Goal: Task Accomplishment & Management: Manage account settings

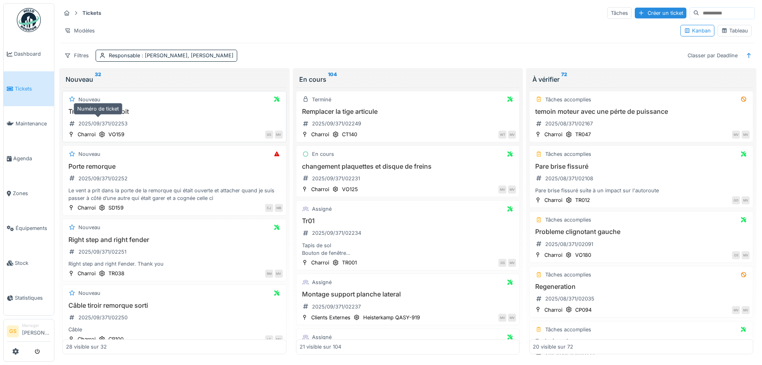
click at [98, 123] on div "2025/09/371/02253" at bounding box center [102, 124] width 49 height 8
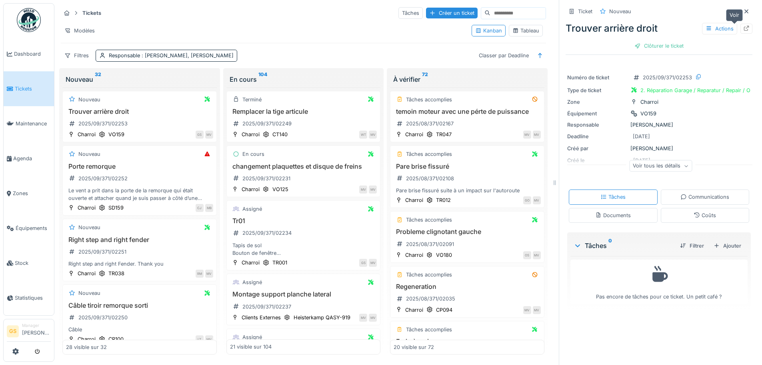
click at [743, 26] on icon at bounding box center [746, 28] width 6 height 5
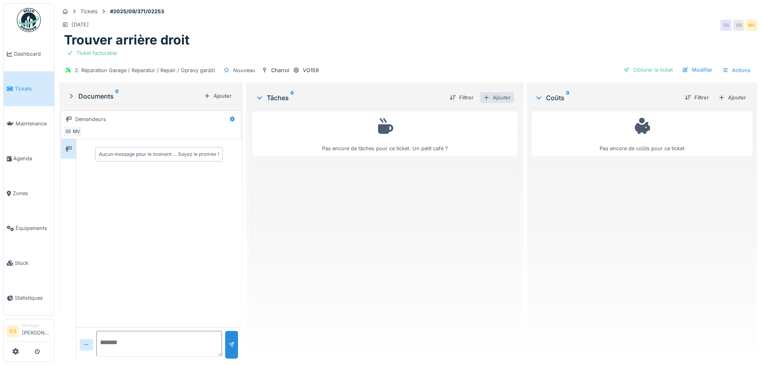
click at [491, 96] on div "Ajouter" at bounding box center [497, 97] width 34 height 11
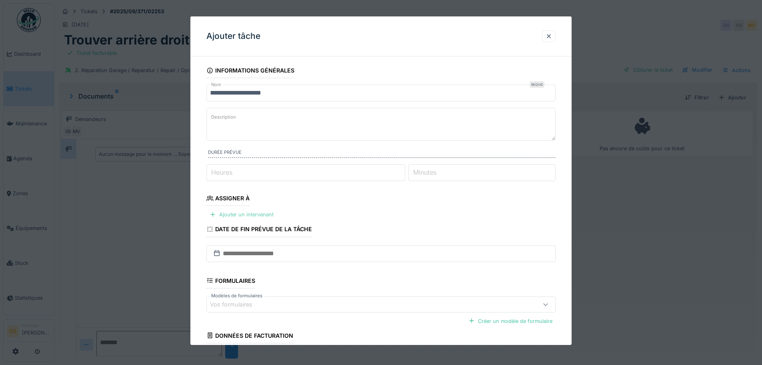
click at [232, 216] on div "Ajouter un intervenant" at bounding box center [241, 214] width 70 height 11
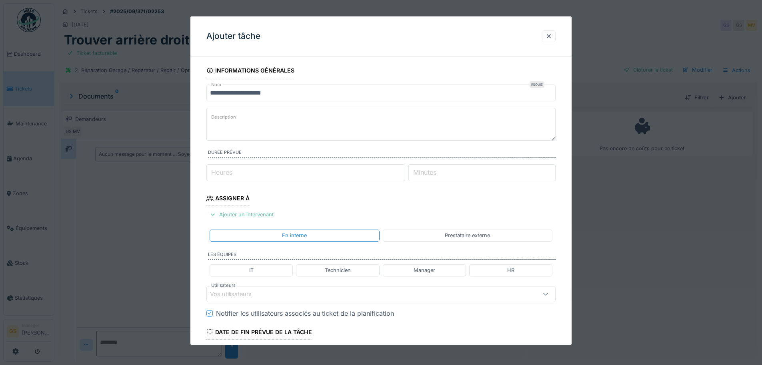
click at [469, 237] on div "Prestataire externe" at bounding box center [467, 235] width 45 height 8
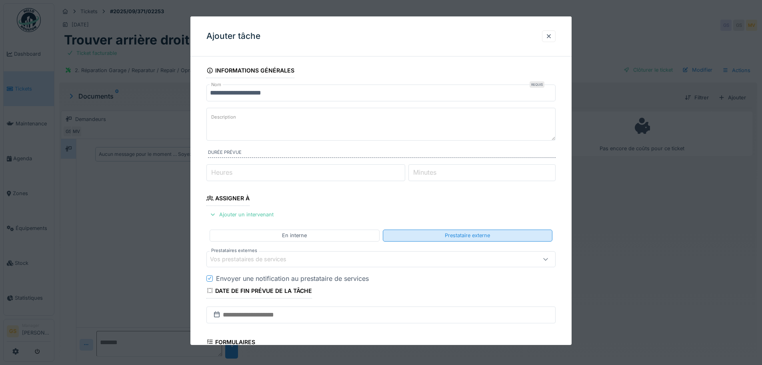
click at [415, 237] on div "Prestataire externe" at bounding box center [468, 235] width 170 height 12
click at [262, 262] on div "Vos prestataires de services" at bounding box center [254, 258] width 88 height 9
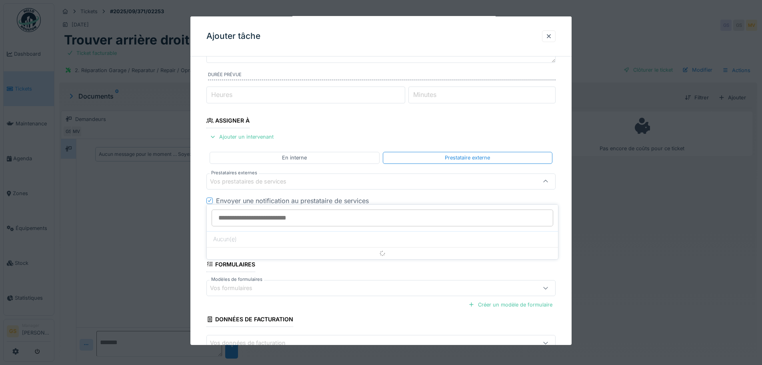
scroll to position [78, 0]
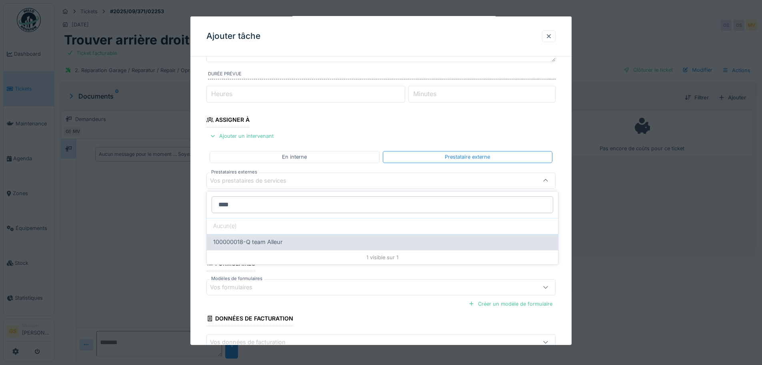
type input "****"
click at [265, 238] on span "100000018-Q team Alleur" at bounding box center [247, 241] width 69 height 9
type input "*****"
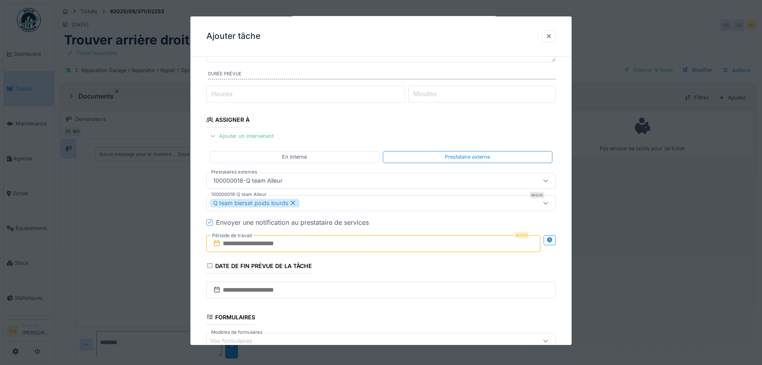
click at [261, 243] on input "text" at bounding box center [373, 243] width 334 height 17
click at [383, 221] on div "29" at bounding box center [388, 221] width 11 height 12
click at [210, 224] on div at bounding box center [209, 222] width 5 height 8
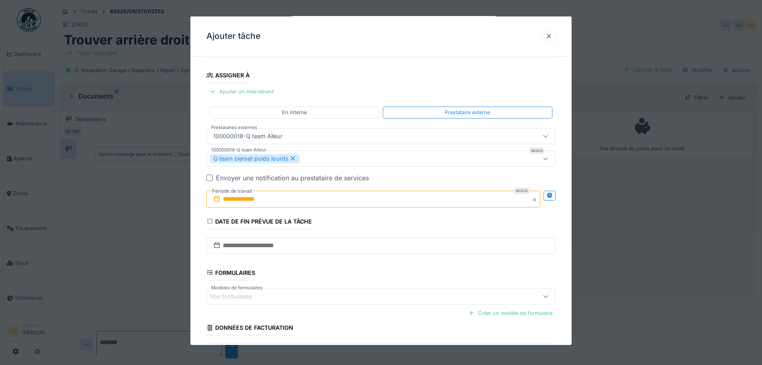
scroll to position [183, 0]
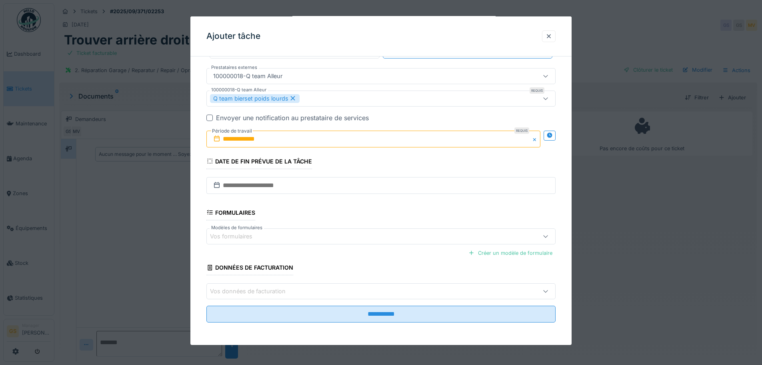
click at [270, 136] on input "**********" at bounding box center [373, 138] width 334 height 17
click at [389, 243] on div "29" at bounding box center [388, 243] width 11 height 12
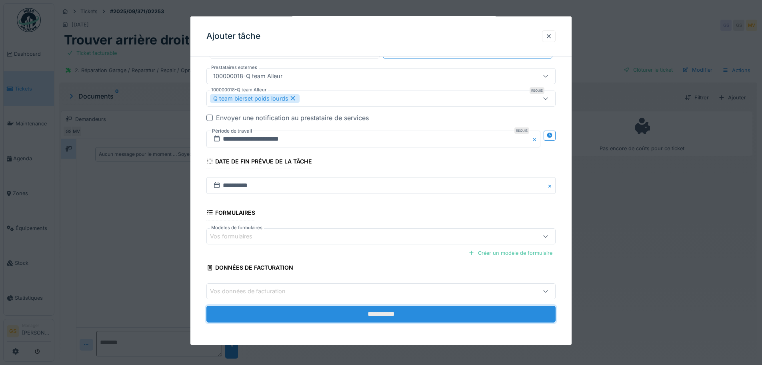
click at [382, 313] on input "**********" at bounding box center [380, 313] width 349 height 17
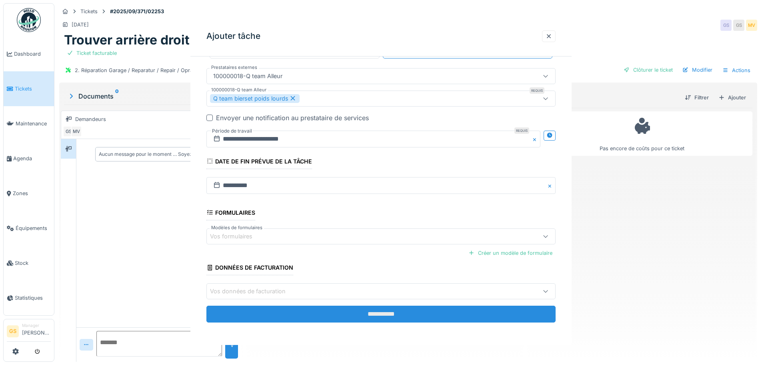
scroll to position [0, 0]
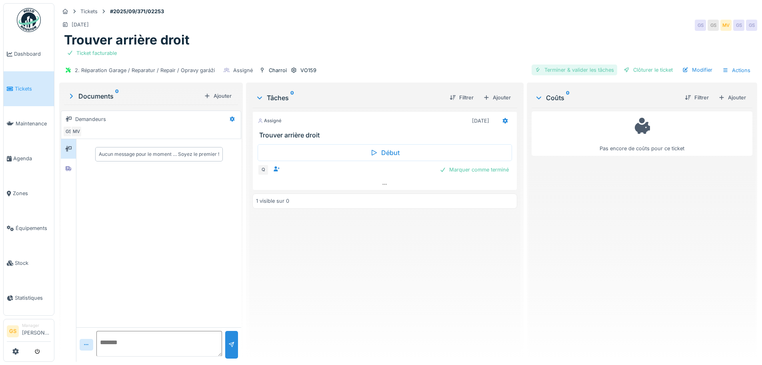
click at [573, 68] on div "Terminer & valider les tâches" at bounding box center [575, 69] width 86 height 11
click at [26, 86] on span "Tickets" at bounding box center [33, 89] width 36 height 8
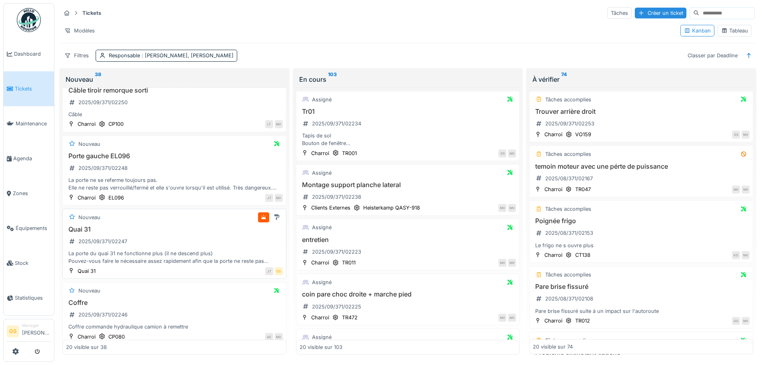
scroll to position [200, 0]
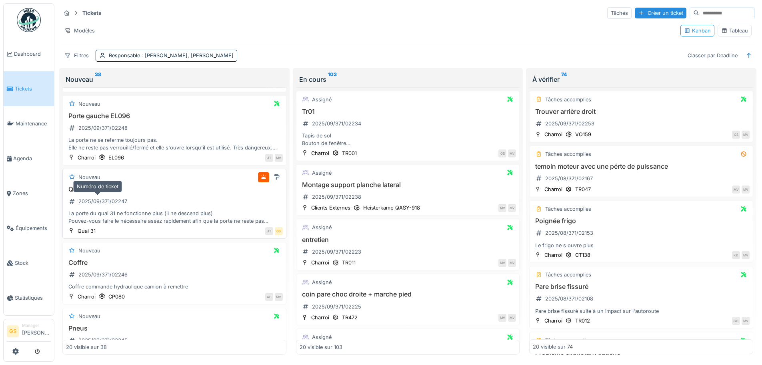
click at [113, 202] on div "2025/09/371/02247" at bounding box center [102, 201] width 49 height 8
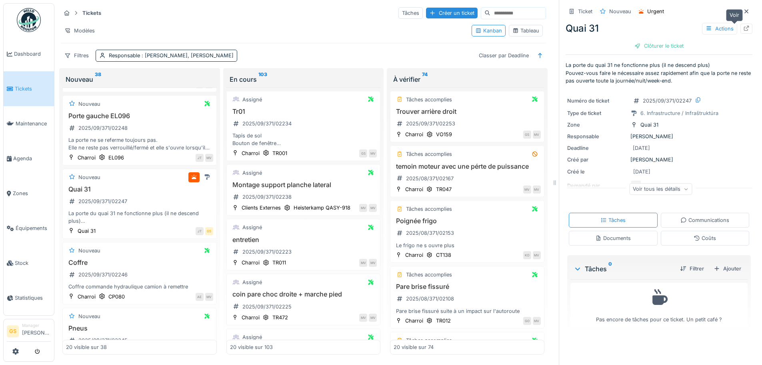
click at [743, 26] on icon at bounding box center [746, 28] width 6 height 5
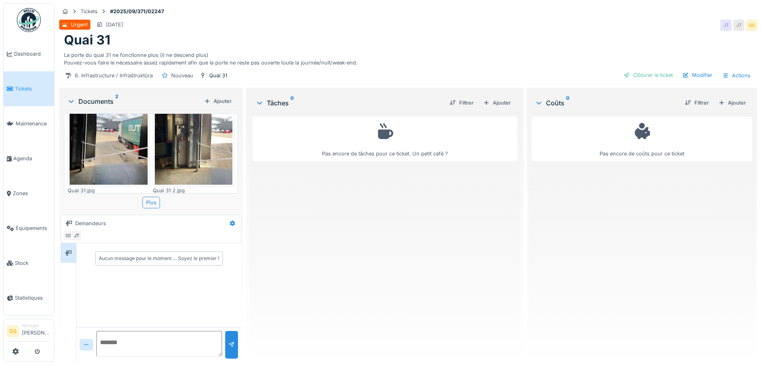
scroll to position [44, 0]
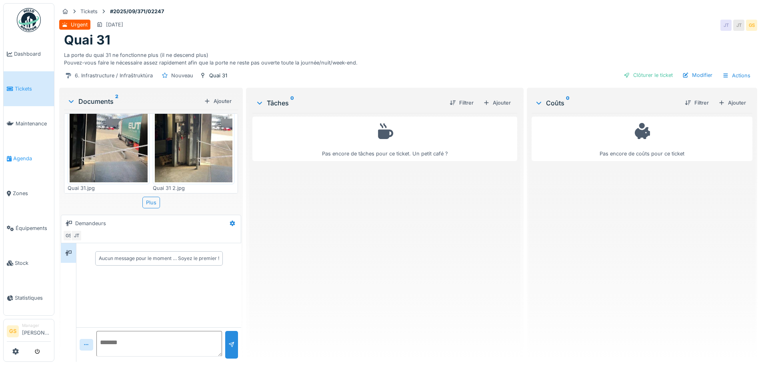
click at [22, 154] on span "Agenda" at bounding box center [32, 158] width 38 height 8
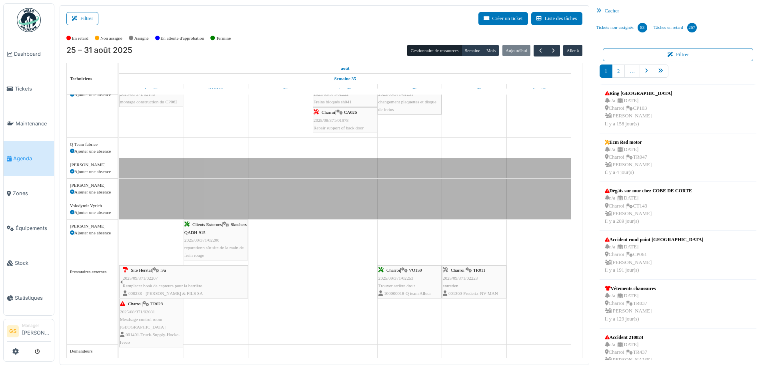
scroll to position [2, 0]
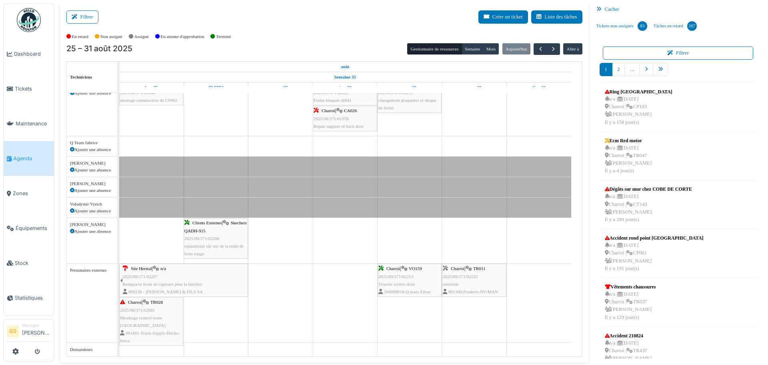
click at [136, 277] on span "2025/09/371/02207" at bounding box center [140, 276] width 35 height 5
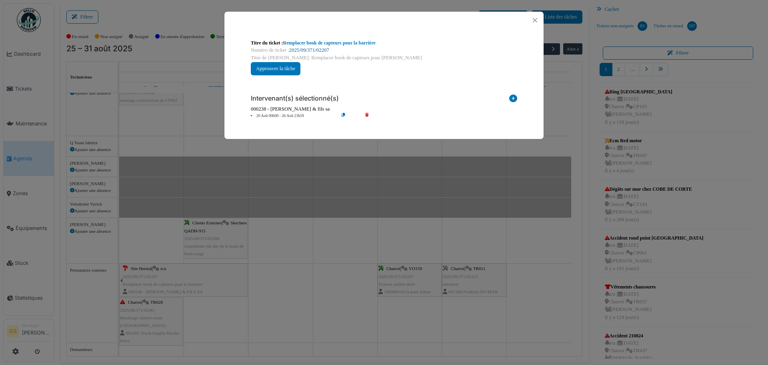
click at [314, 49] on link "2025/09/371/02207" at bounding box center [309, 50] width 40 height 6
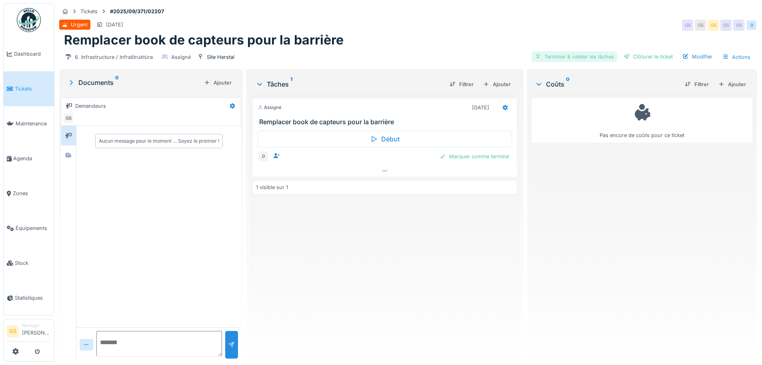
click at [575, 56] on div "Terminer & valider les tâches" at bounding box center [575, 56] width 86 height 11
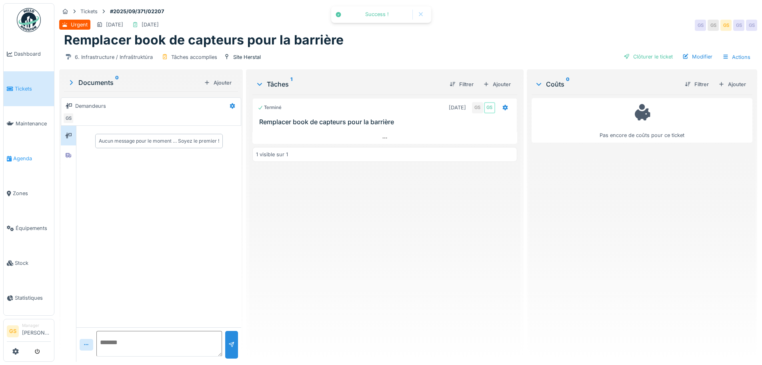
click at [15, 154] on span "Agenda" at bounding box center [32, 158] width 38 height 8
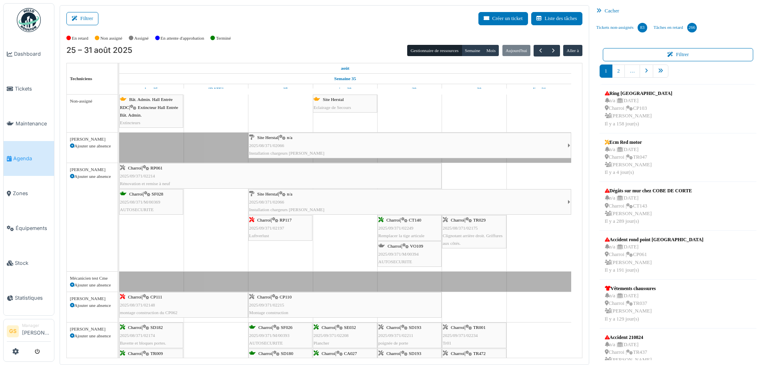
click at [269, 201] on span "2025/08/371/02066" at bounding box center [266, 201] width 35 height 5
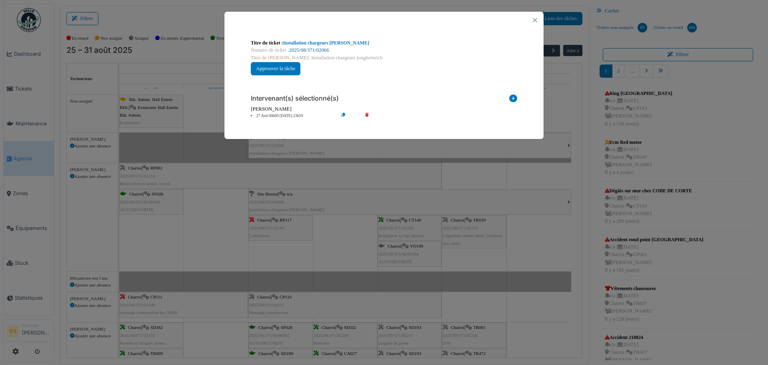
click at [301, 48] on link "2025/08/371/02066" at bounding box center [309, 50] width 40 height 6
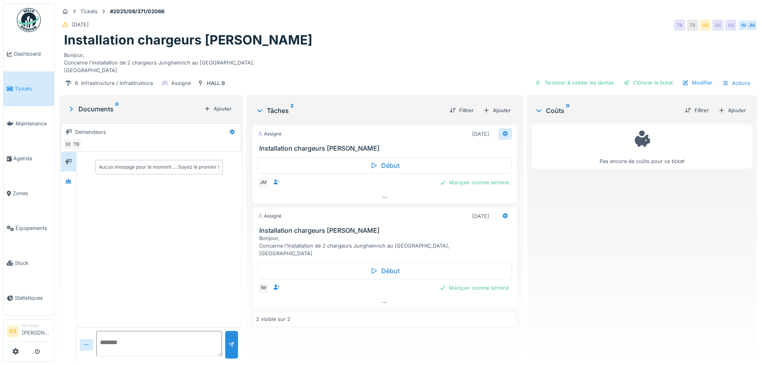
click at [502, 131] on icon at bounding box center [505, 133] width 6 height 5
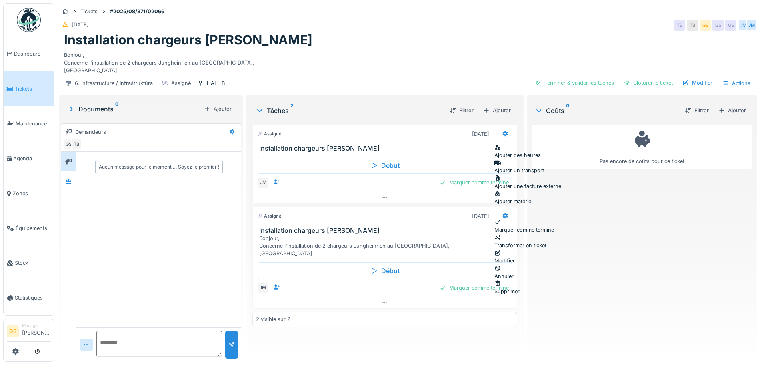
click at [517, 280] on div "Supprimer" at bounding box center [528, 287] width 67 height 15
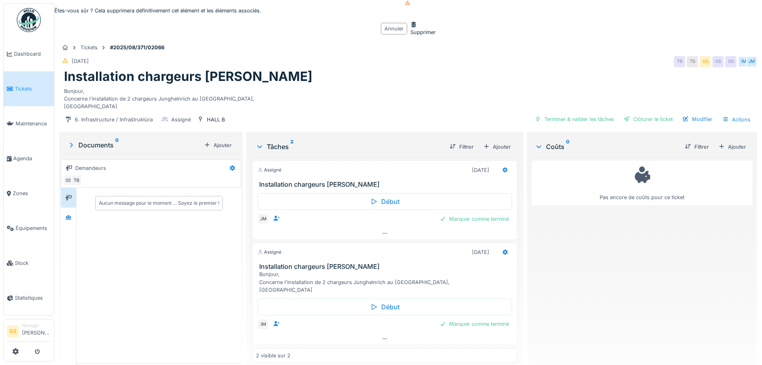
click at [411, 36] on div "Supprimer" at bounding box center [423, 28] width 25 height 15
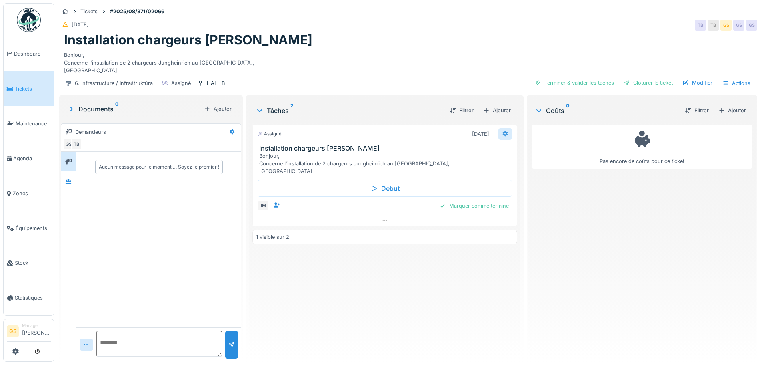
click at [503, 132] on icon at bounding box center [505, 134] width 5 height 6
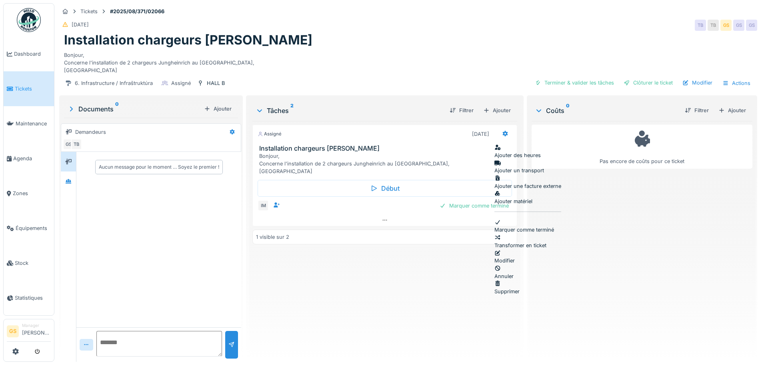
click at [513, 249] on div "Modifier" at bounding box center [528, 256] width 67 height 15
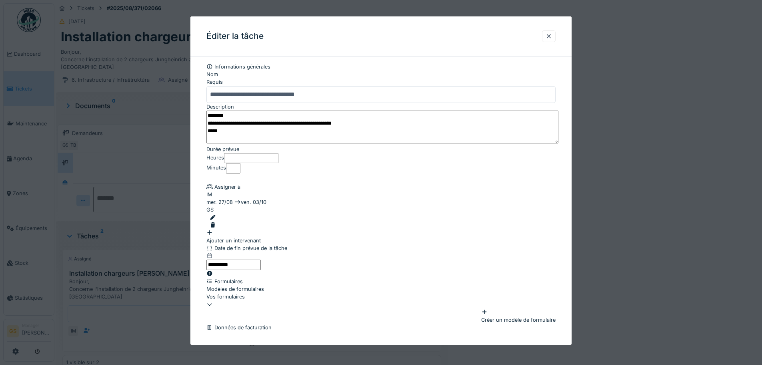
click at [534, 214] on div at bounding box center [383, 217] width 346 height 8
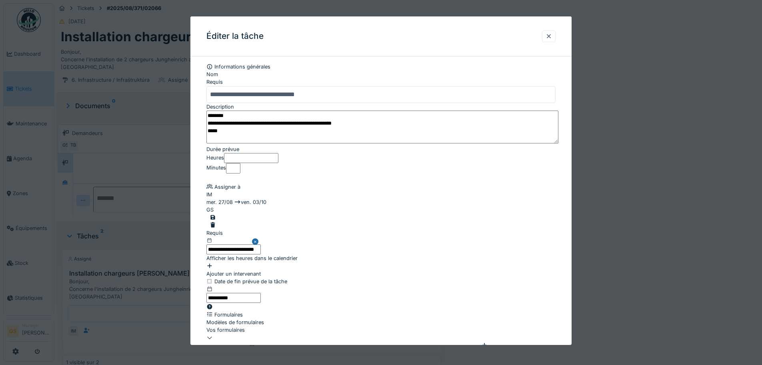
click at [249, 206] on div "mer. 27/08 ven. 03/10" at bounding box center [380, 202] width 349 height 8
click at [244, 244] on input "**********" at bounding box center [233, 249] width 54 height 10
click at [346, 38] on div "29" at bounding box center [340, 33] width 11 height 11
click at [384, 38] on div "2" at bounding box center [379, 33] width 11 height 11
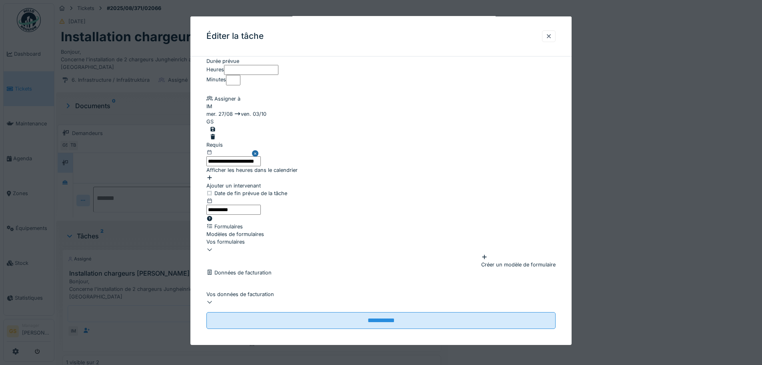
scroll to position [130, 0]
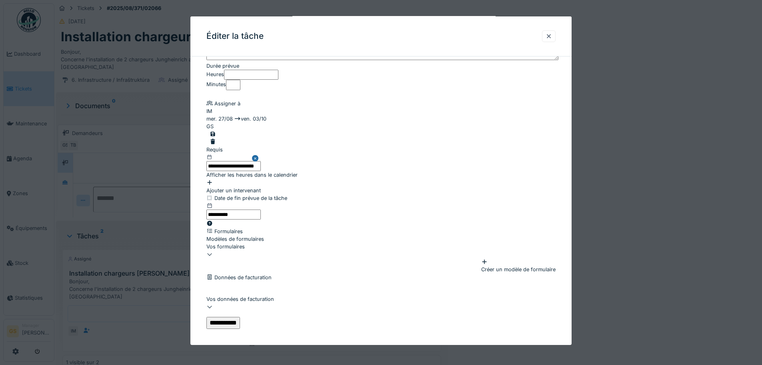
click at [240, 316] on input "**********" at bounding box center [223, 322] width 34 height 12
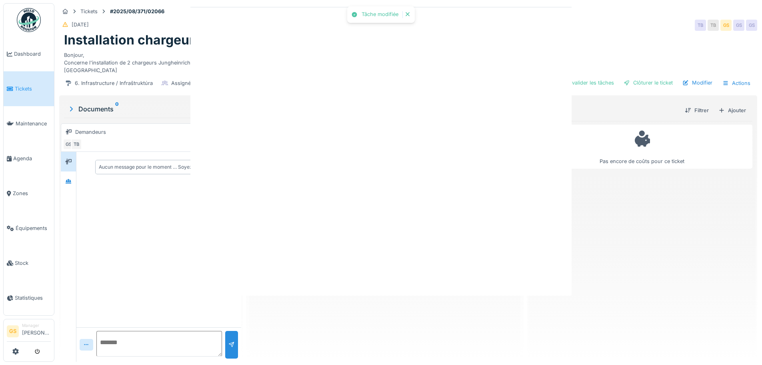
scroll to position [0, 0]
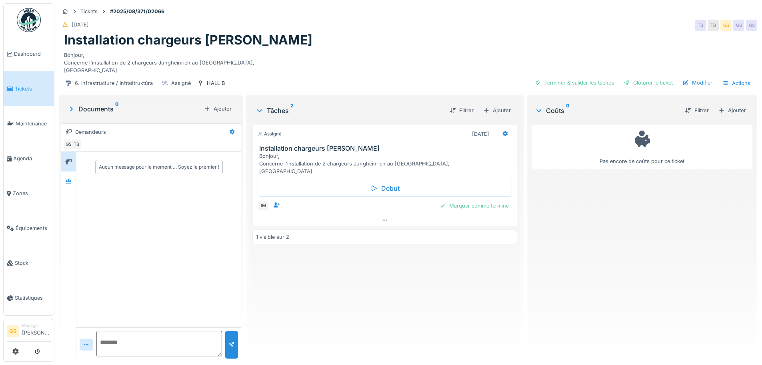
click at [21, 86] on span "Tickets" at bounding box center [33, 89] width 36 height 8
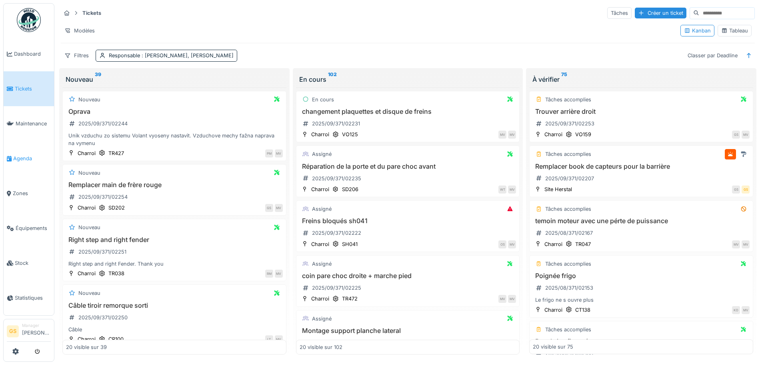
click at [19, 154] on span "Agenda" at bounding box center [32, 158] width 38 height 8
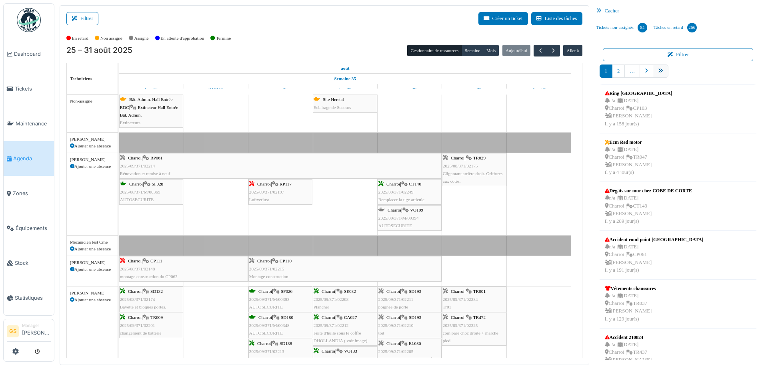
click at [658, 71] on icon "pager" at bounding box center [660, 70] width 5 height 5
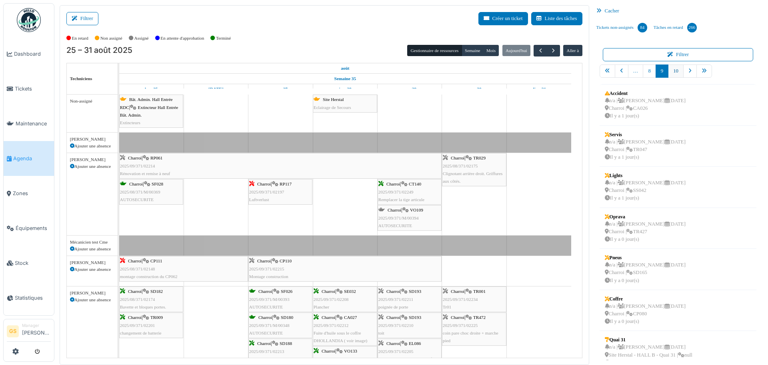
click at [672, 68] on link "10" at bounding box center [676, 70] width 16 height 13
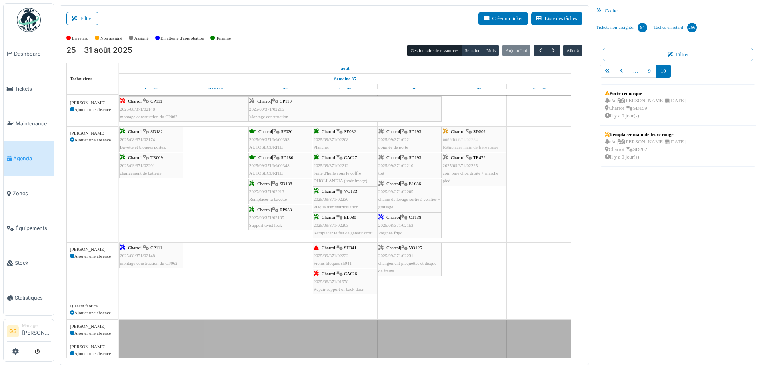
scroll to position [160, 0]
drag, startPoint x: 633, startPoint y: 135, endPoint x: 481, endPoint y: 266, distance: 200.8
click at [481, 266] on div "Filtrer Créer un ticket Liste des tâches Afficher les tâches non assignées *** …" at bounding box center [411, 184] width 711 height 359
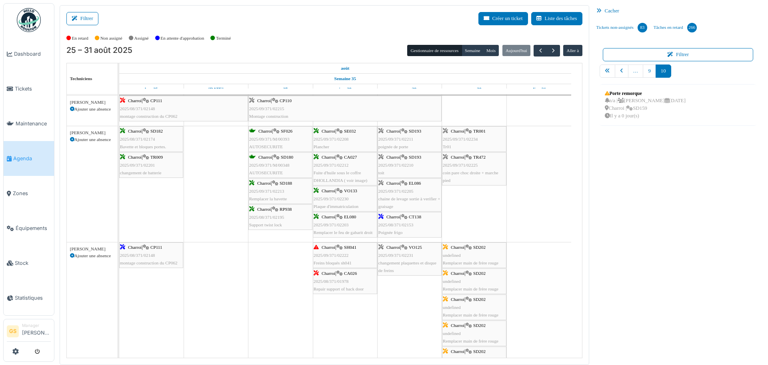
click at [398, 254] on span "2025/09/371/02231" at bounding box center [396, 254] width 35 height 5
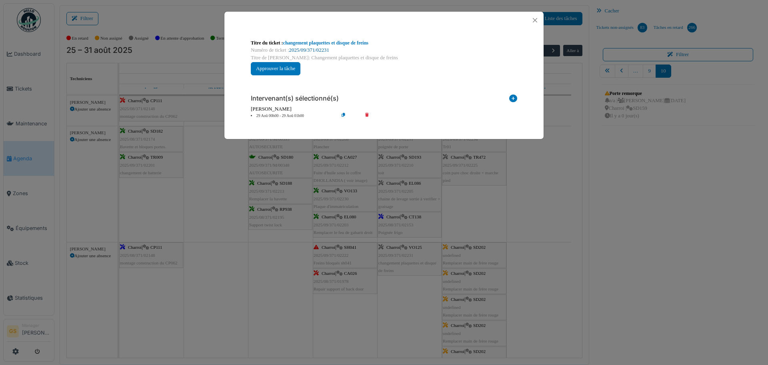
click at [313, 51] on link "2025/09/371/02231" at bounding box center [309, 50] width 40 height 6
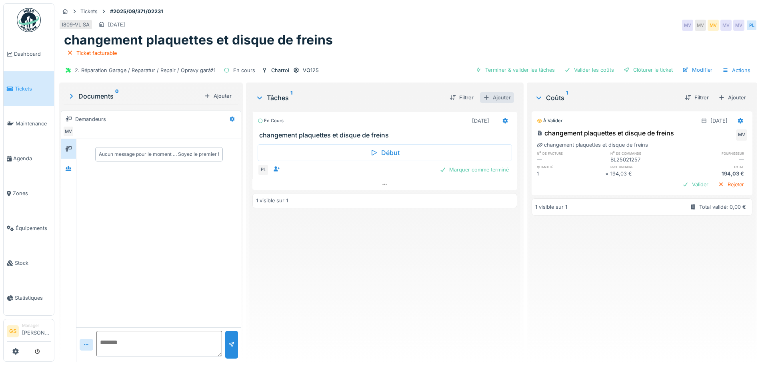
click at [500, 98] on div "Ajouter" at bounding box center [497, 97] width 34 height 11
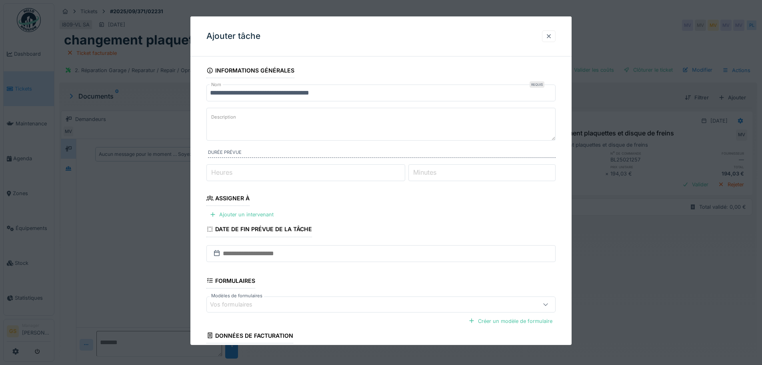
click at [552, 34] on div at bounding box center [549, 36] width 6 height 8
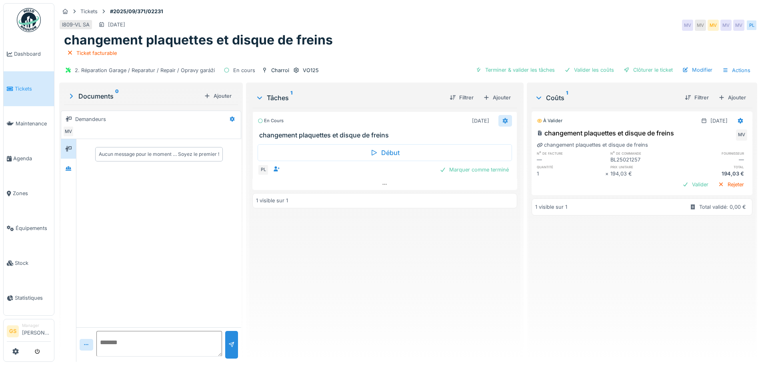
click at [503, 118] on icon at bounding box center [505, 121] width 5 height 6
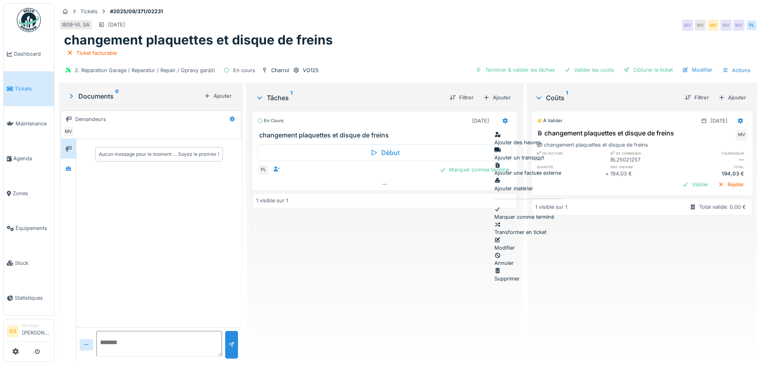
click at [515, 236] on div "Modifier" at bounding box center [528, 243] width 67 height 15
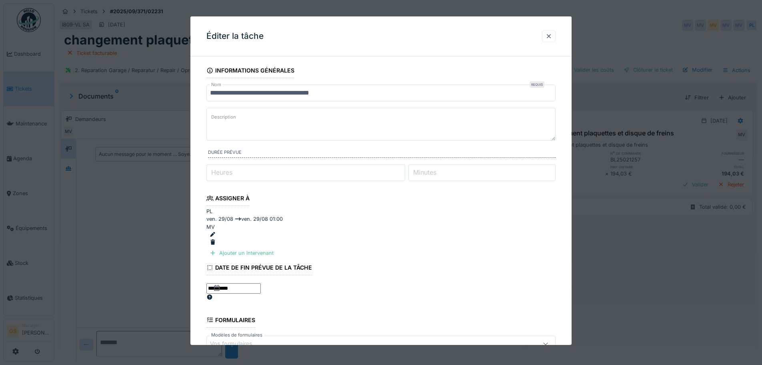
click at [537, 230] on div at bounding box center [383, 234] width 346 height 8
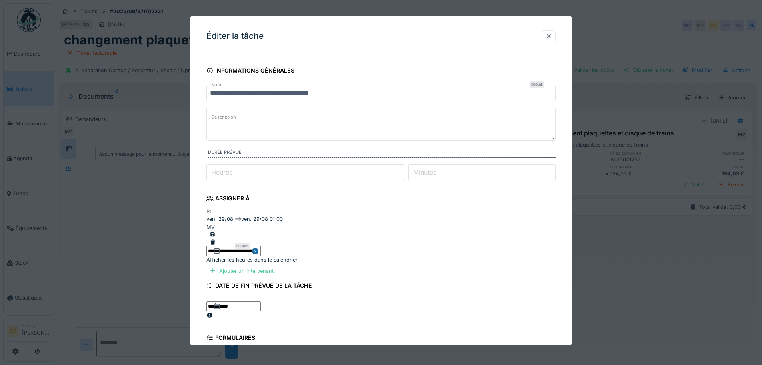
click at [227, 246] on input "**********" at bounding box center [233, 251] width 54 height 10
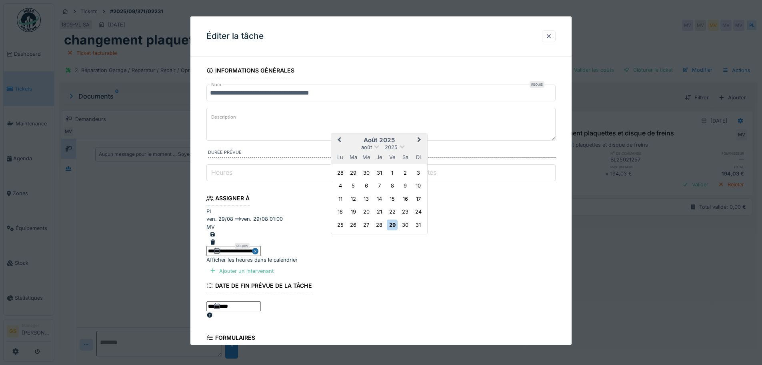
click at [419, 135] on span "Next Month" at bounding box center [419, 140] width 0 height 10
click at [342, 220] on div "29" at bounding box center [340, 225] width 11 height 11
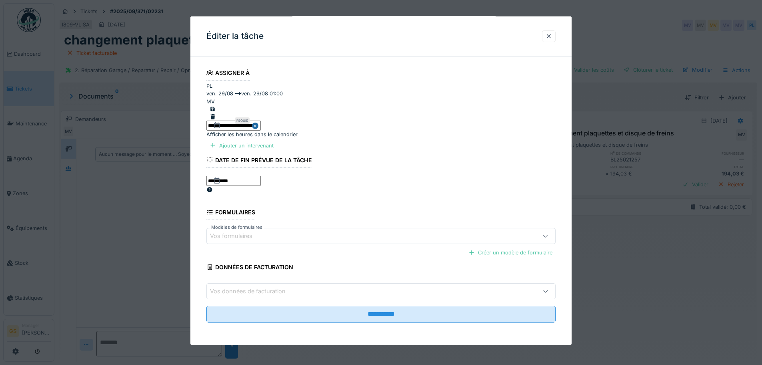
scroll to position [130, 0]
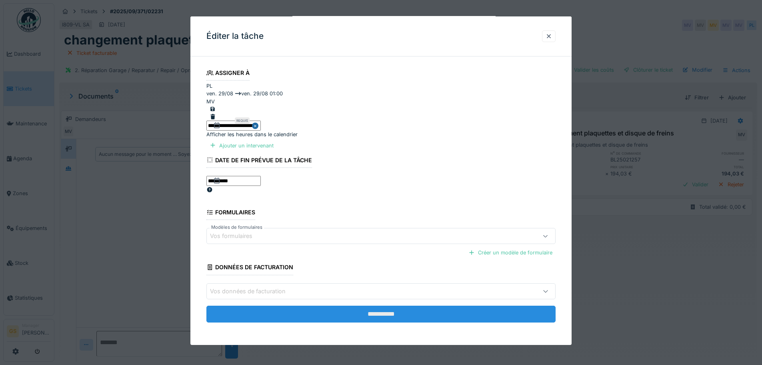
click at [390, 312] on input "**********" at bounding box center [380, 313] width 349 height 17
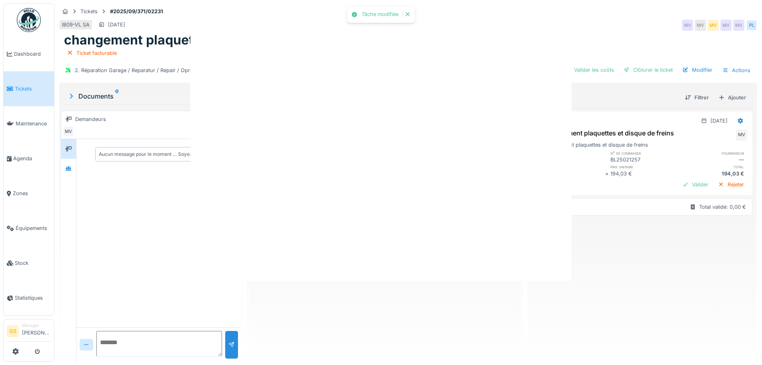
scroll to position [0, 0]
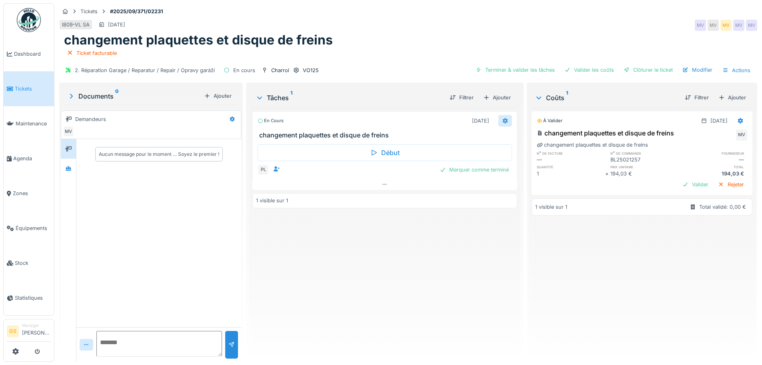
click at [503, 118] on icon at bounding box center [505, 121] width 5 height 6
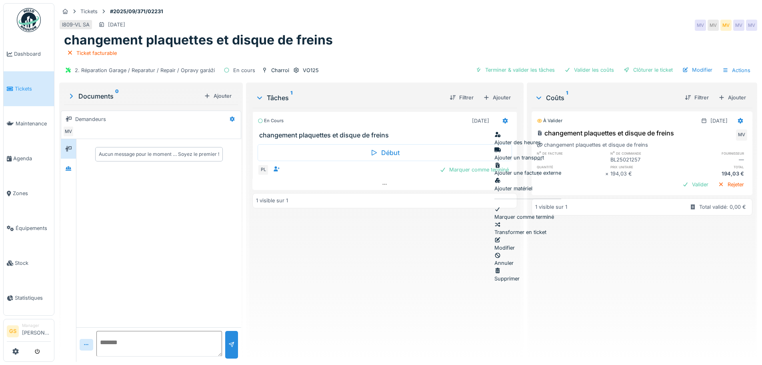
click at [515, 236] on div "Modifier" at bounding box center [528, 243] width 67 height 15
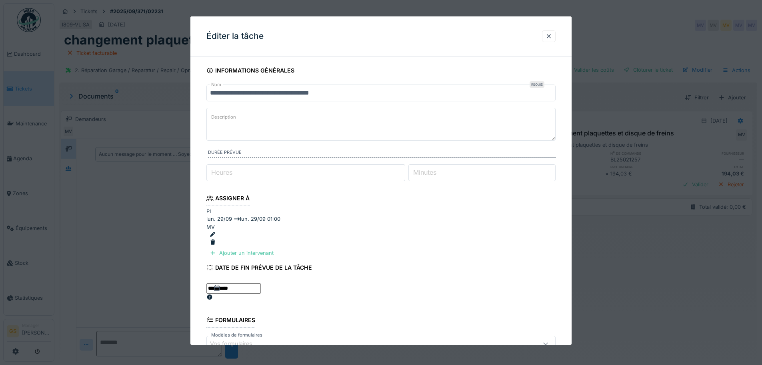
click at [535, 230] on div at bounding box center [383, 234] width 346 height 8
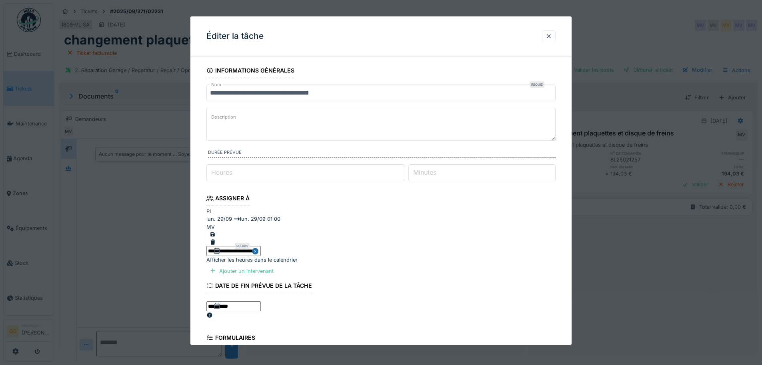
click at [243, 246] on input "**********" at bounding box center [233, 251] width 54 height 10
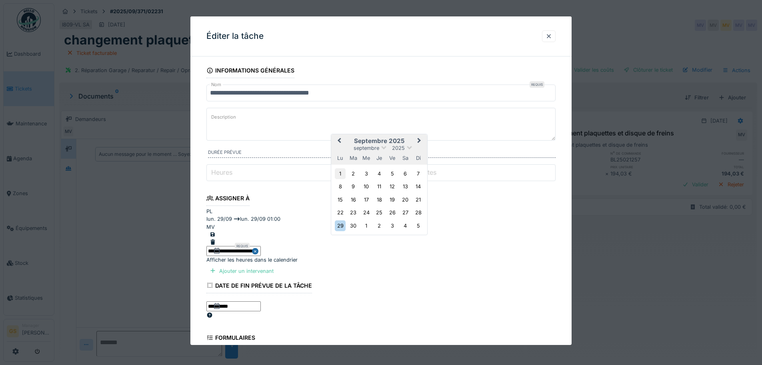
click at [344, 168] on div "1" at bounding box center [340, 173] width 11 height 11
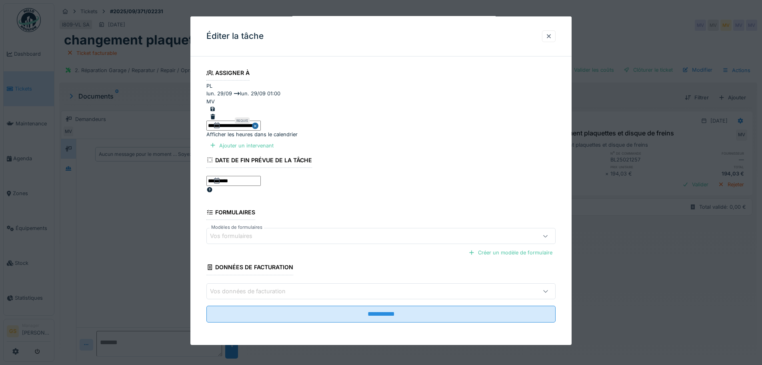
scroll to position [6, 0]
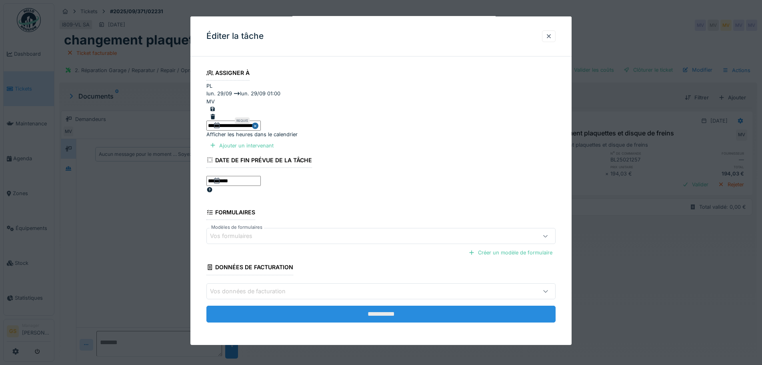
click at [395, 311] on input "**********" at bounding box center [380, 313] width 349 height 17
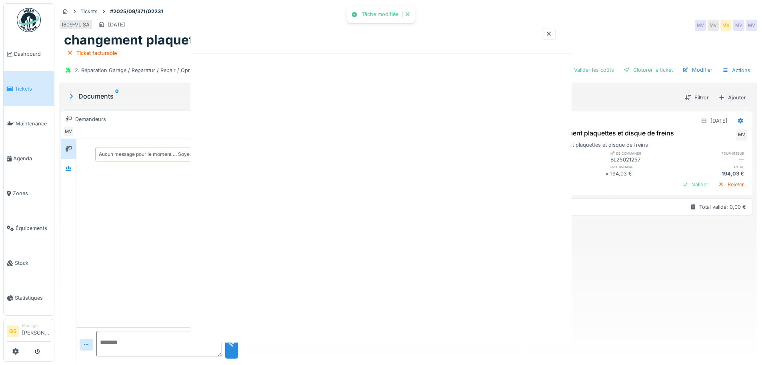
scroll to position [0, 0]
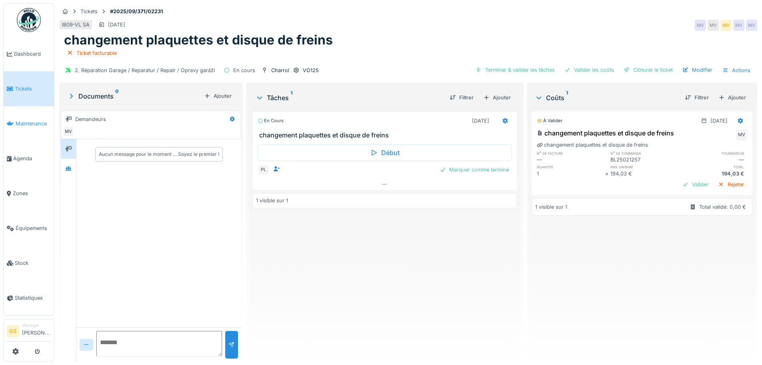
click at [31, 120] on span "Maintenance" at bounding box center [33, 124] width 35 height 8
